Goal: Contribute content: Add original content to the website for others to see

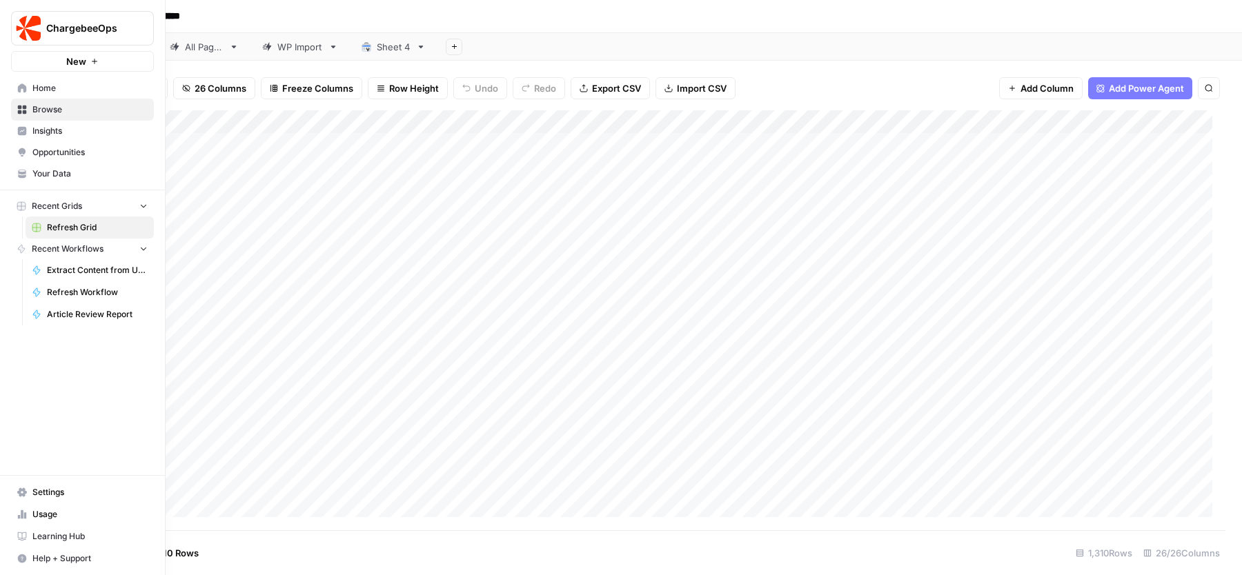
click at [58, 181] on link "Your Data" at bounding box center [82, 174] width 143 height 22
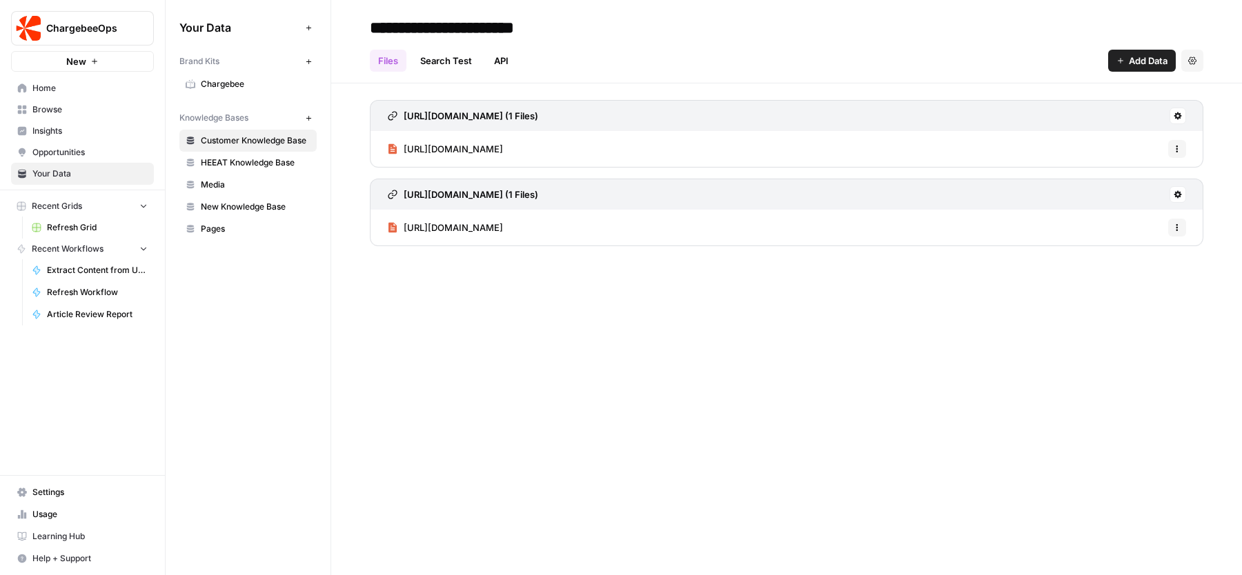
click at [248, 77] on link "Chargebee" at bounding box center [247, 84] width 137 height 22
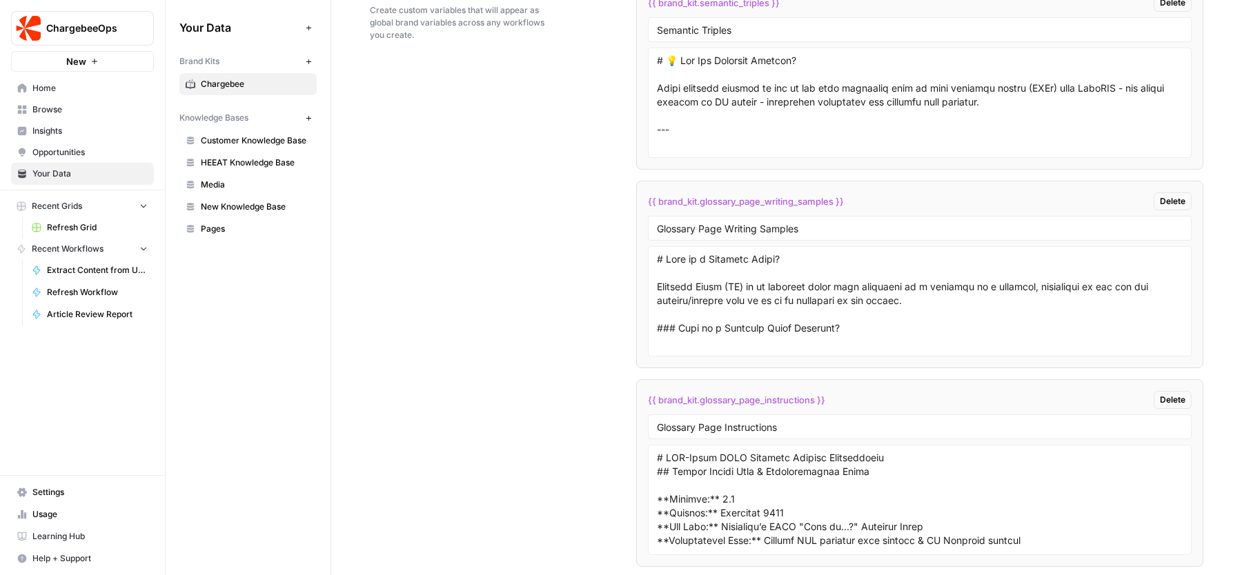
scroll to position [2798, 0]
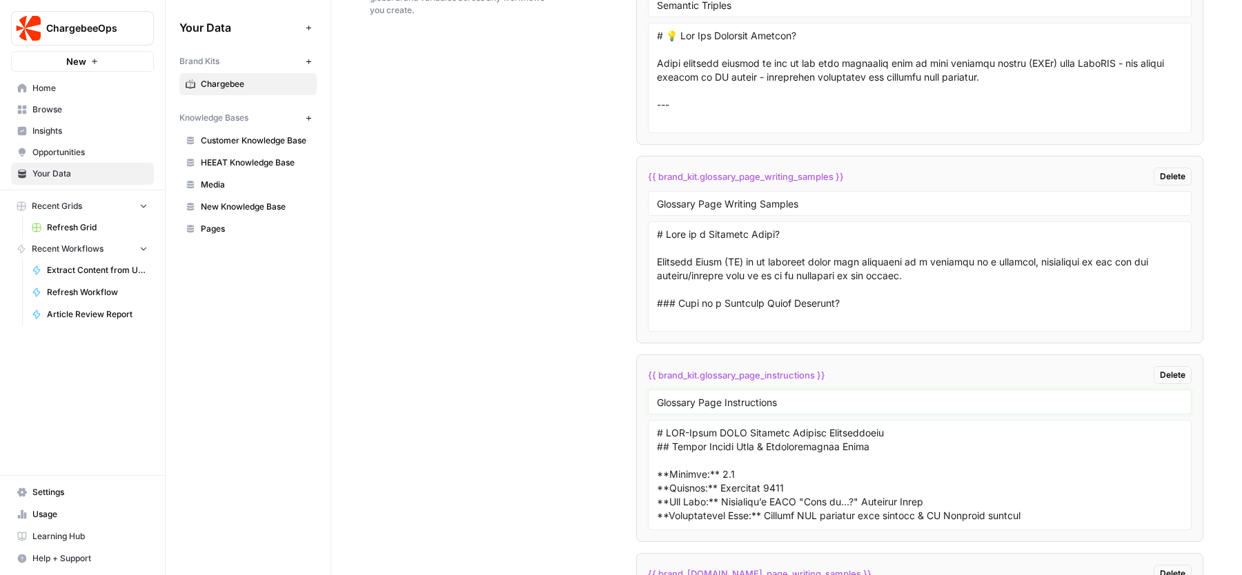
click at [684, 408] on input "Glossary Page Instructions" at bounding box center [920, 402] width 526 height 12
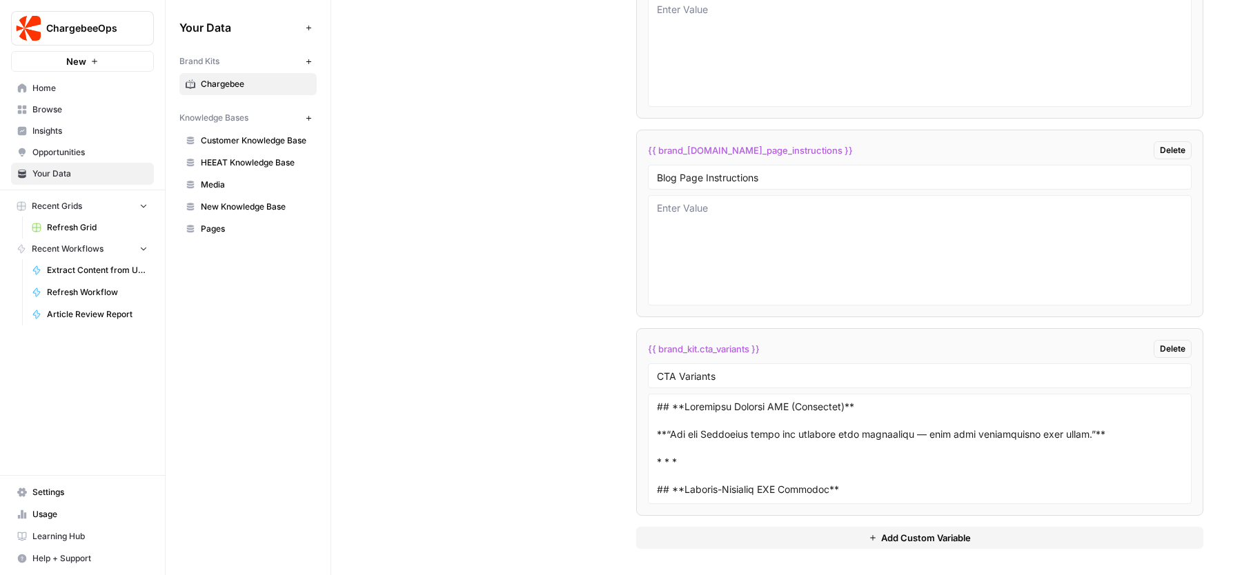
click at [761, 537] on button "Add Custom Variable" at bounding box center [919, 538] width 567 height 22
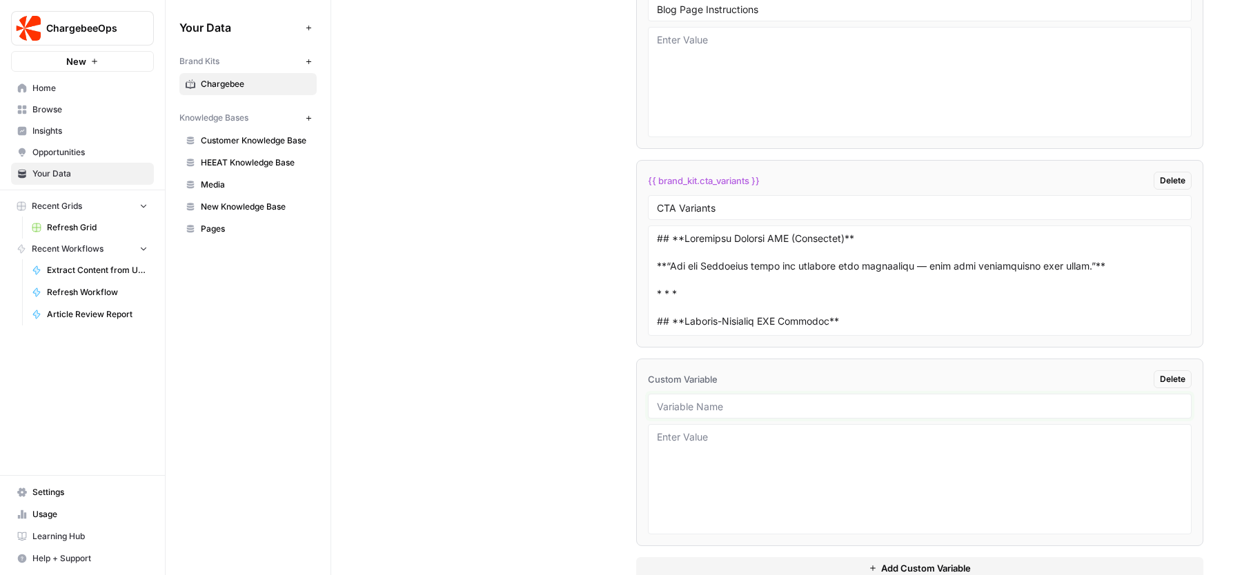
click at [724, 400] on input "text" at bounding box center [920, 406] width 526 height 12
paste input "Glossary Page Instructions"
click at [742, 410] on input "Glossary Page Instructions" at bounding box center [920, 406] width 526 height 12
type input "Glossary Page Structure"
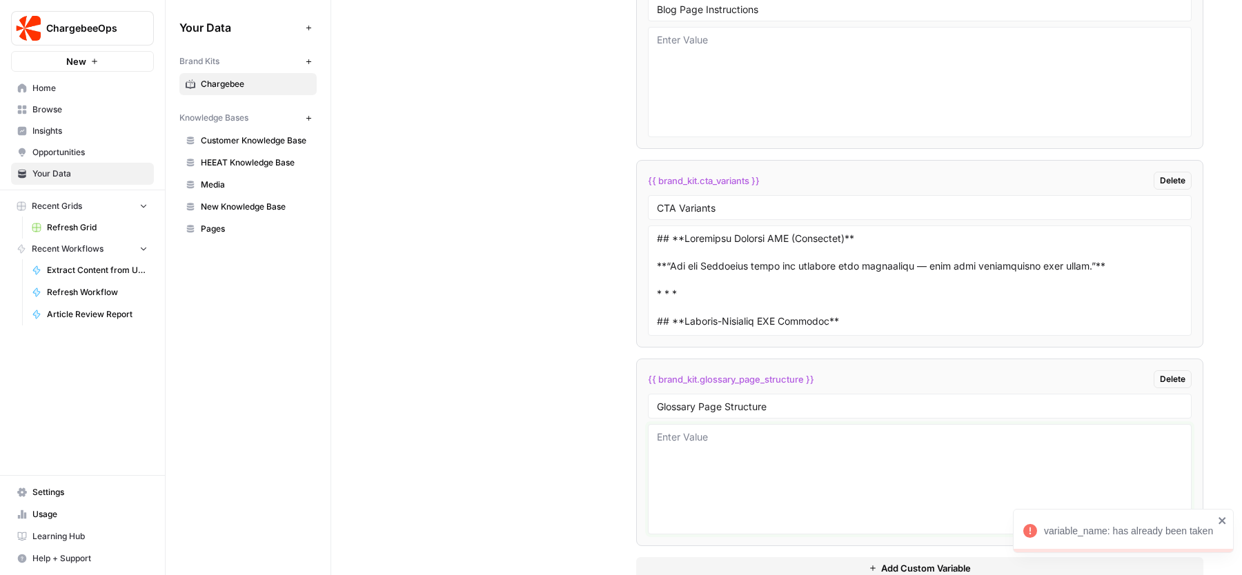
click at [808, 474] on textarea at bounding box center [920, 479] width 526 height 98
paste textarea "H1: Glossary Page Title (Usually framed as a question) Brief answer to H1 title…"
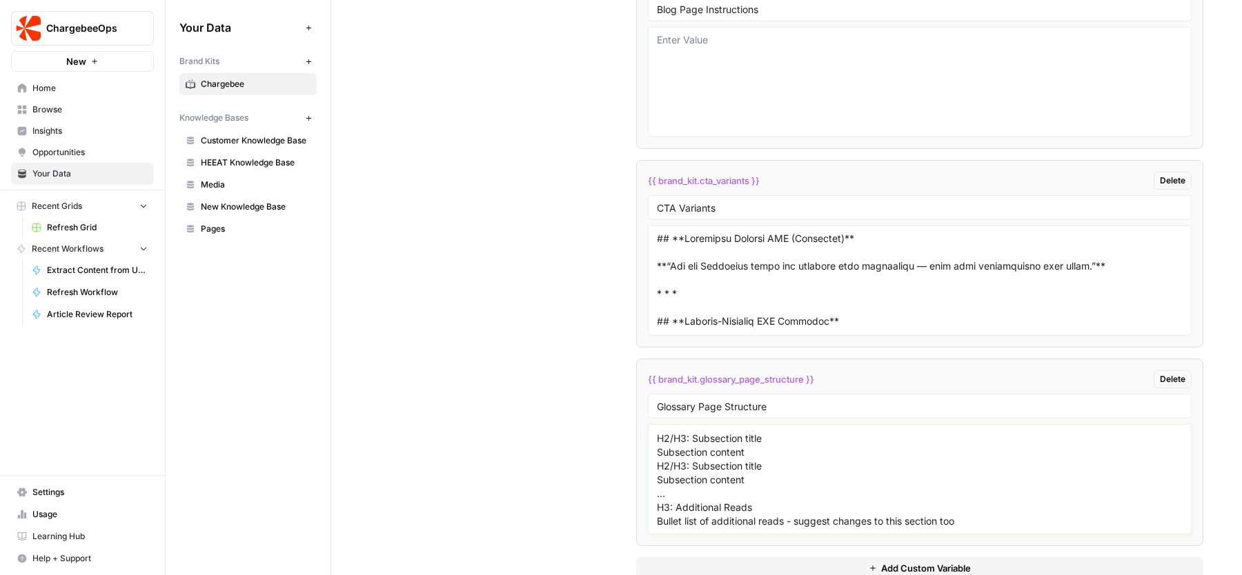
scroll to position [26, 0]
click at [673, 506] on textarea "H1: Glossary Page Title (Usually framed as a question) Brief answer to H1 title…" at bounding box center [920, 479] width 526 height 98
click at [773, 506] on textarea "H1: Glossary Page Title (Usually framed as a question) Brief answer to H1 title…" at bounding box center [920, 479] width 526 height 98
click at [794, 477] on textarea "H1: Glossary Page Title (Usually framed as a question) Brief answer to H1 title…" at bounding box center [920, 479] width 526 height 98
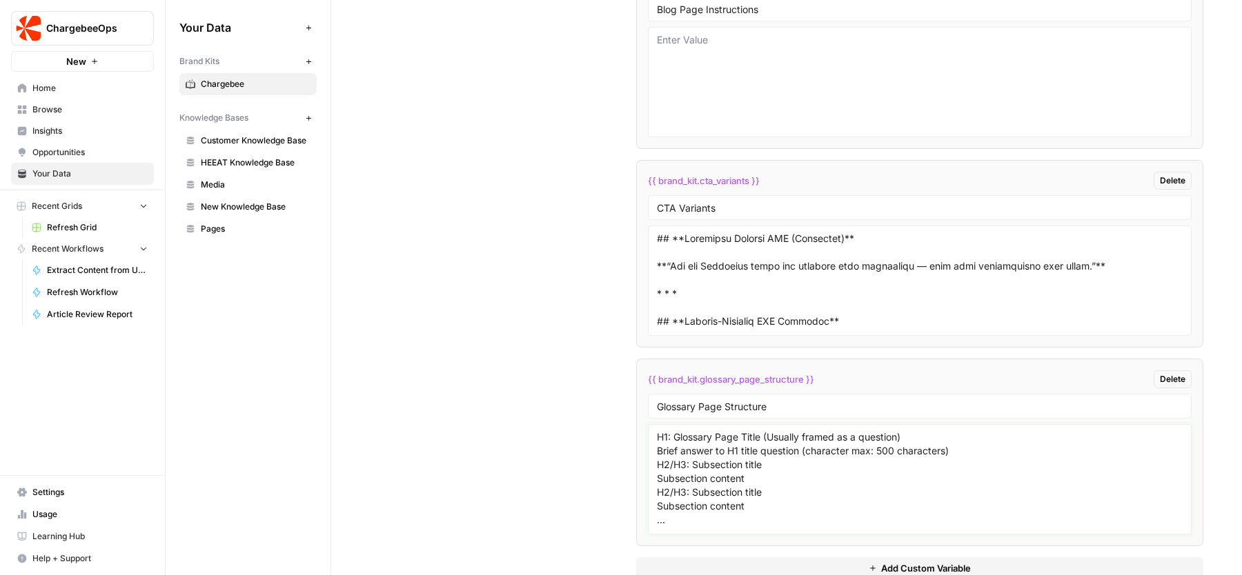
click at [951, 451] on textarea "H1: Glossary Page Title (Usually framed as a question) Brief answer to H1 title…" at bounding box center [920, 479] width 526 height 98
click at [919, 437] on textarea "H1: Glossary Page Title (Usually framed as a question) Brief answer to H1 title…" at bounding box center [920, 479] width 526 height 98
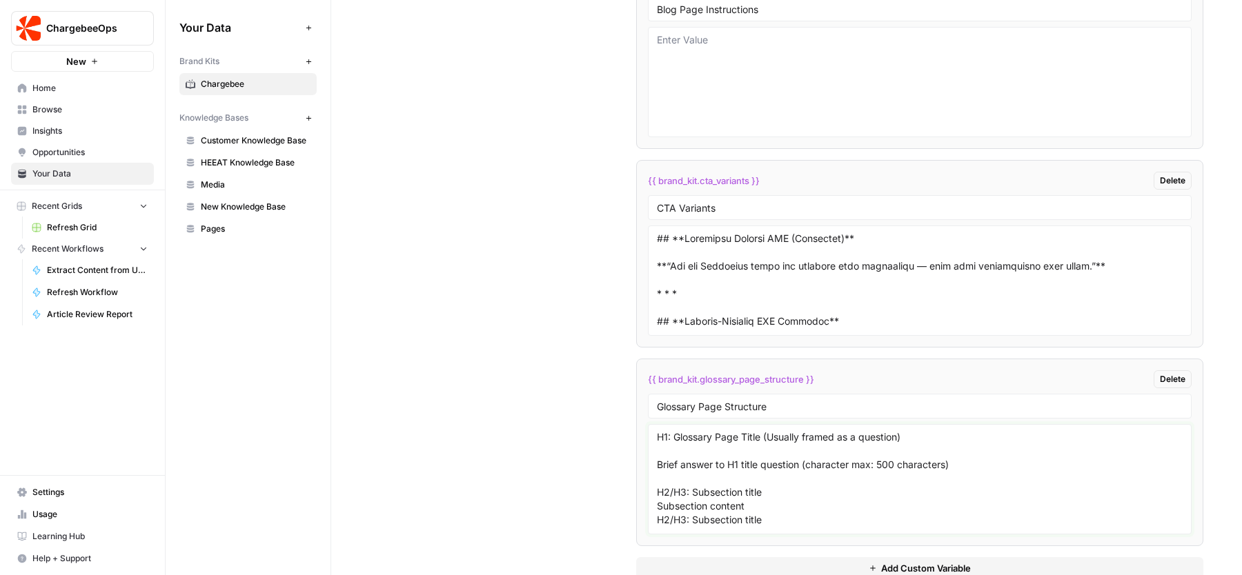
scroll to position [52, 0]
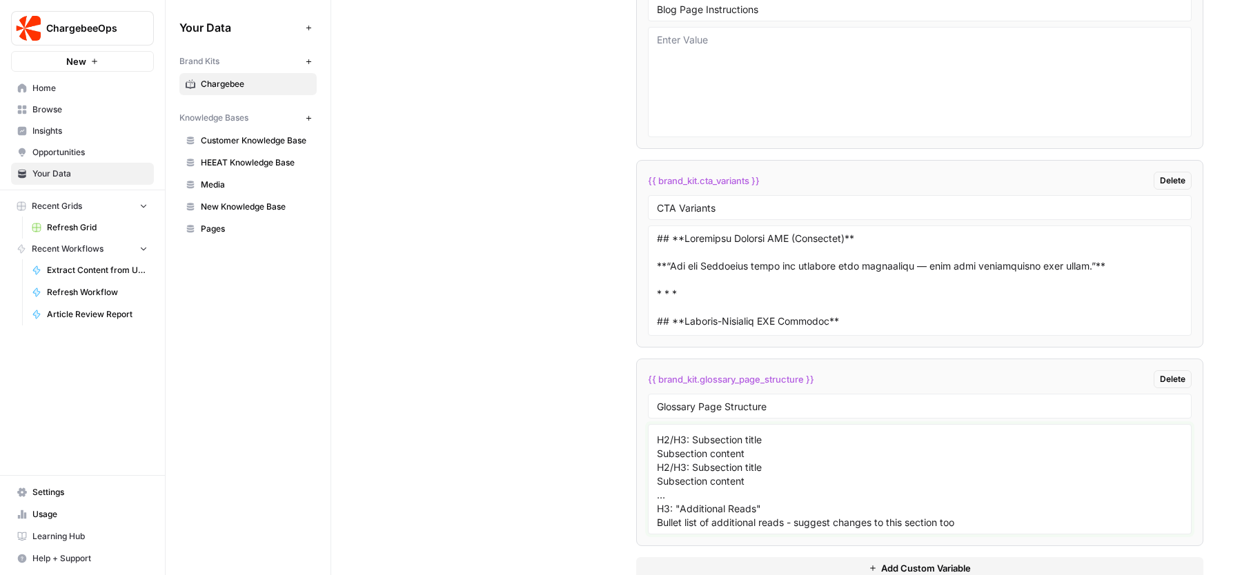
click at [680, 491] on textarea "H1: Glossary Page Title (Usually framed as a question) Brief answer to H1 title…" at bounding box center [920, 479] width 526 height 98
click at [771, 504] on textarea "H1: Glossary Page Title (Usually framed as a question) Brief answer to H1 title…" at bounding box center [920, 479] width 526 height 98
click at [793, 506] on textarea "H1: Glossary Page Title (Usually framed as a question) Brief answer to H1 title…" at bounding box center [920, 479] width 526 height 98
click at [710, 477] on textarea "H1: Glossary Page Title (Usually framed as a question) Brief answer to H1 title…" at bounding box center [920, 479] width 526 height 98
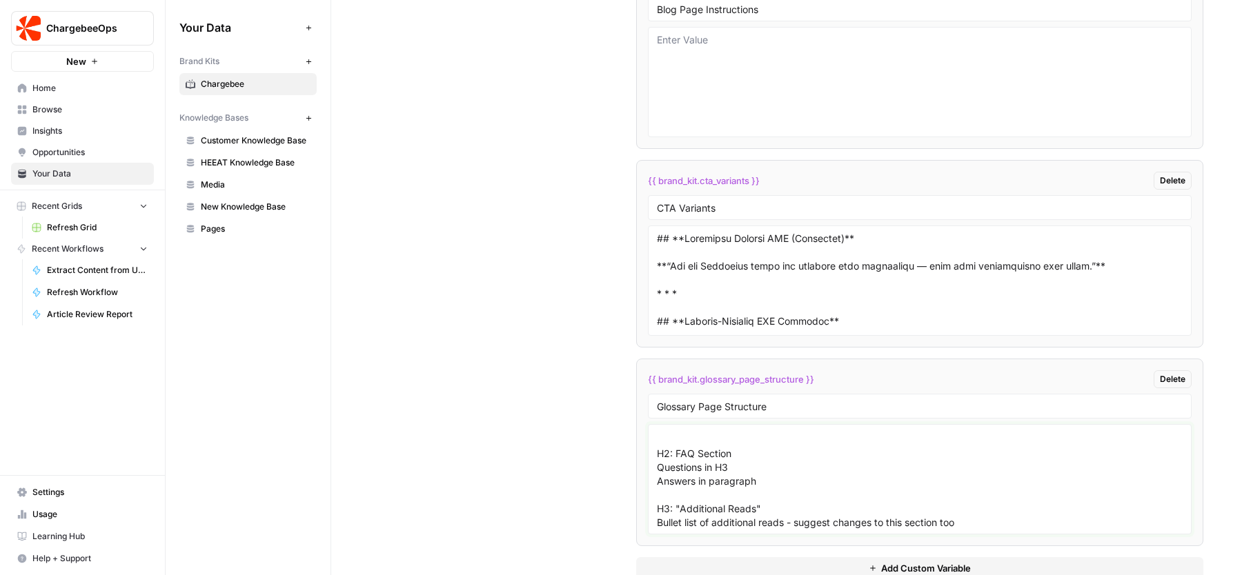
scroll to position [4015, 0]
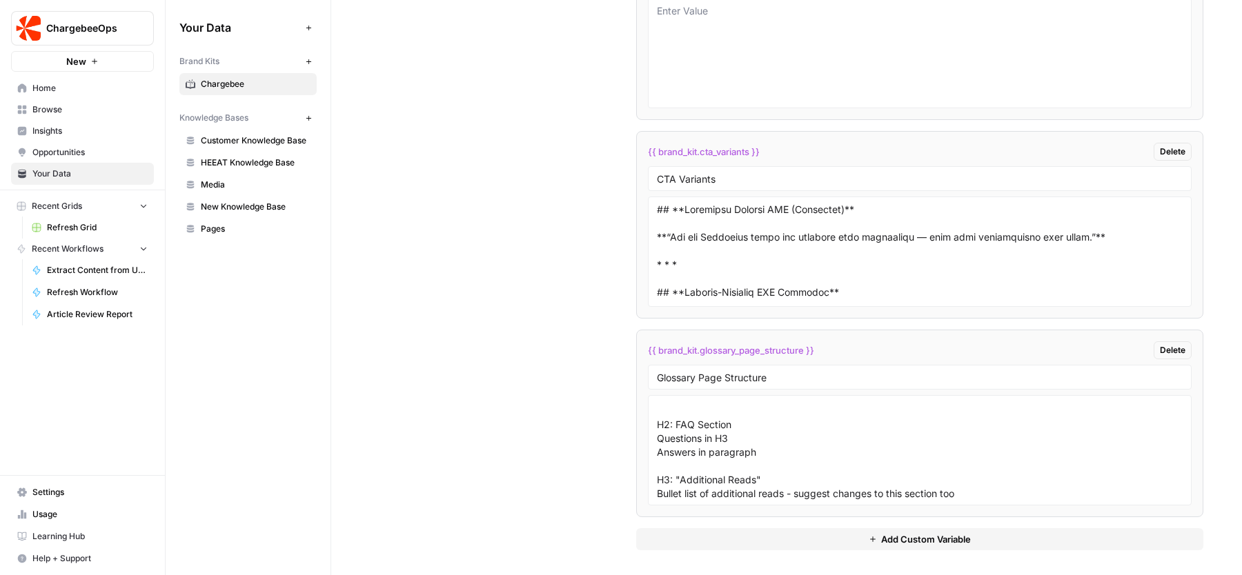
drag, startPoint x: 824, startPoint y: 346, endPoint x: 640, endPoint y: 348, distance: 184.2
click at [640, 348] on li "{{ brand_kit.glossary_page_structure }} Delete Glossary Page Structure H1: Glos…" at bounding box center [919, 424] width 567 height 188
copy span "{{ brand_kit.glossary_page_structure }}"
click at [823, 416] on textarea "H1: Glossary Page Title (Usually framed as a question) Brief answer to H1 title…" at bounding box center [920, 450] width 526 height 98
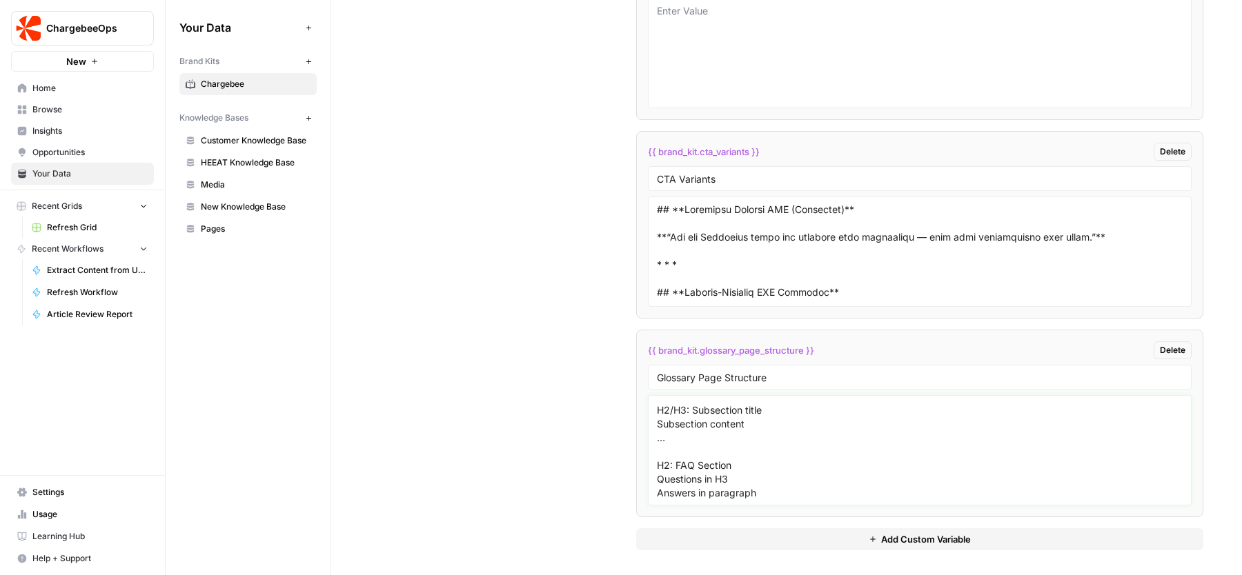
scroll to position [121, 0]
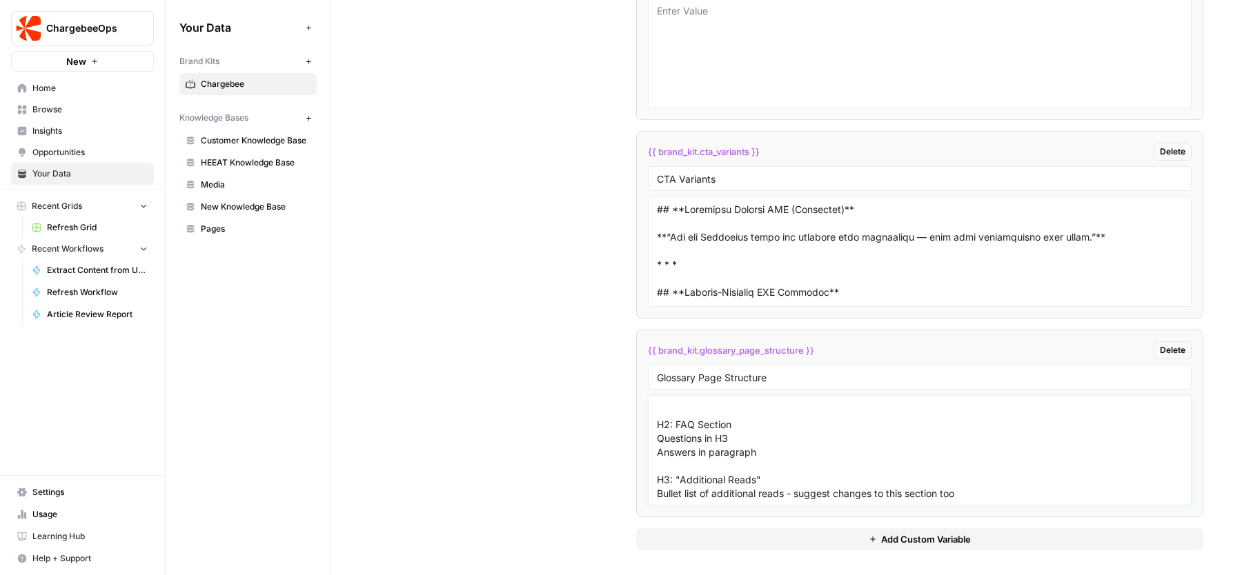
click at [661, 475] on textarea "H1: Glossary Page Title (Usually framed as a question) Brief answer to H1 title…" at bounding box center [920, 450] width 526 height 98
type textarea "H1: Glossary Page Title (Usually framed as a question) Brief answer to H1 title…"
click at [638, 458] on li "{{ brand_kit.glossary_page_structure }} Delete Glossary Page Structure H1: Glos…" at bounding box center [919, 424] width 567 height 188
